Goal: Information Seeking & Learning: Learn about a topic

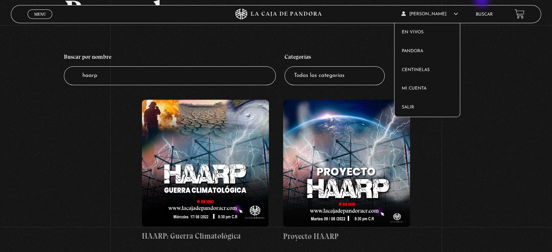
scroll to position [55, 0]
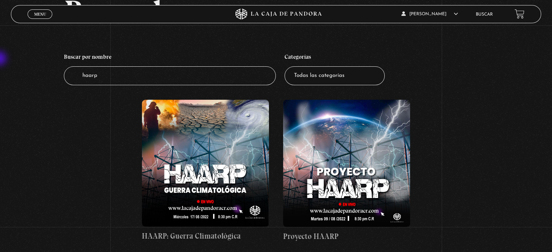
drag, startPoint x: 153, startPoint y: 79, endPoint x: 0, endPoint y: 59, distance: 154.5
click at [0, 59] on div "Buscador Buscar por nombre Buscador haarp Categorías Todas las categorías 11:11…" at bounding box center [276, 125] width 552 height 261
type input "tiempos"
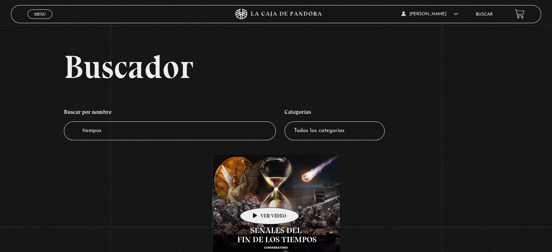
click at [258, 197] on figure at bounding box center [275, 218] width 127 height 127
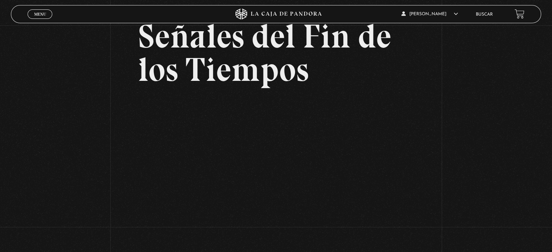
scroll to position [46, 0]
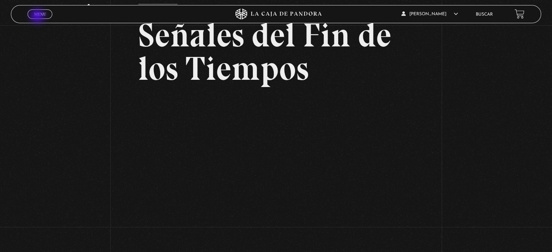
click at [41, 16] on span "Menu" at bounding box center [40, 14] width 12 height 4
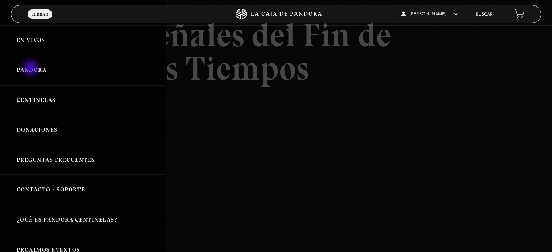
click at [32, 68] on link "Pandora" at bounding box center [83, 70] width 166 height 30
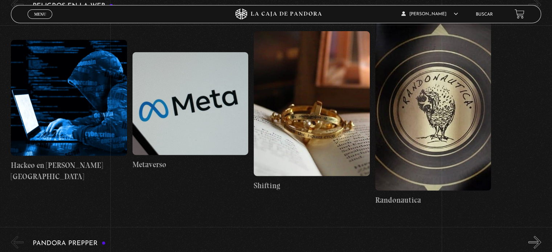
scroll to position [1828, 0]
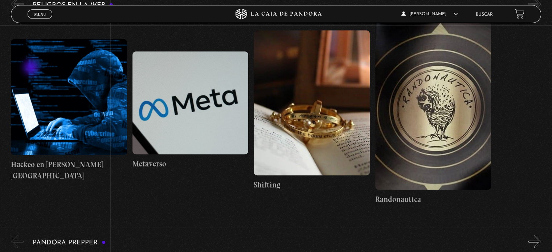
click at [489, 15] on link "Buscar" at bounding box center [484, 14] width 17 height 4
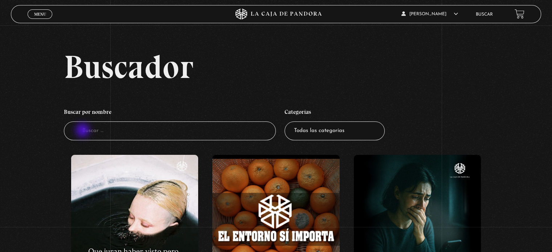
click at [84, 131] on input "Buscador" at bounding box center [170, 131] width 212 height 19
type input "tiempos"
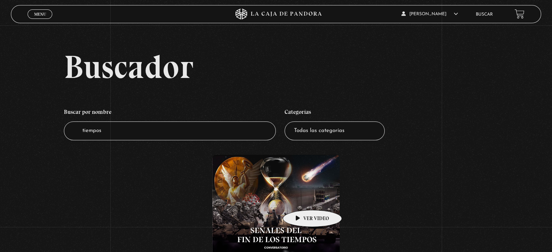
click at [286, 194] on figure at bounding box center [275, 218] width 127 height 127
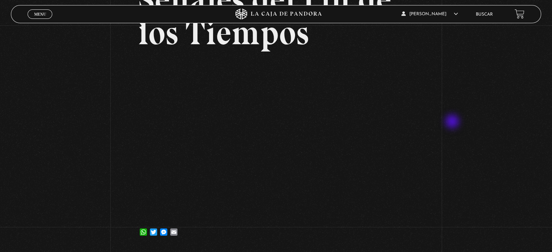
scroll to position [87, 0]
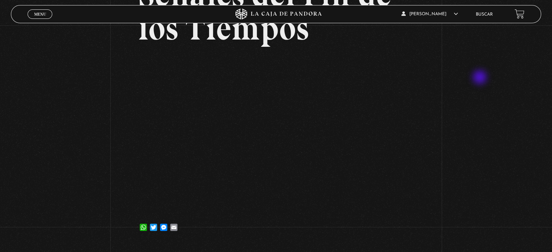
click at [481, 78] on div "Volver [DATE] Señales del Fin de los Tiempos WhatsApp Twitter Messenger Email" at bounding box center [276, 92] width 552 height 306
